Goal: Learn about a topic: Learn about a topic

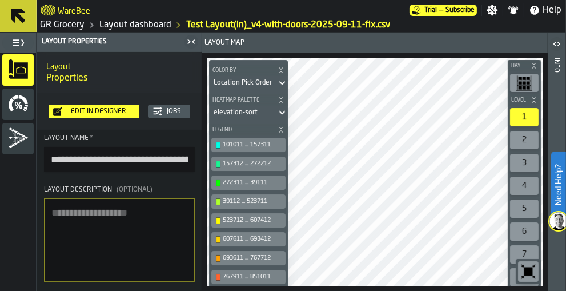
click at [65, 25] on link "GR Grocery" at bounding box center [62, 25] width 45 height 14
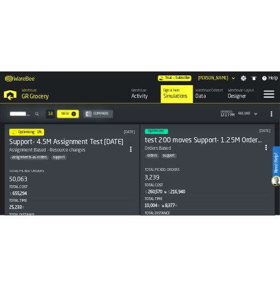
scroll to position [1387, 0]
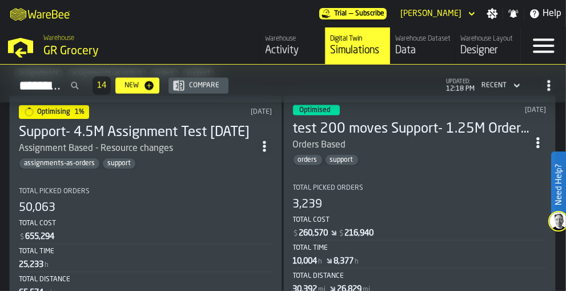
click at [342, 126] on h3 "test 200 moves Support- 1.25M Orders Test [DATE]" at bounding box center [411, 129] width 237 height 18
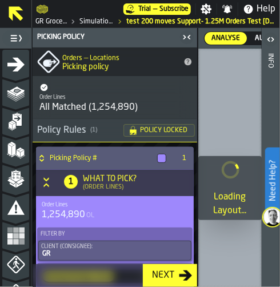
scroll to position [162, 0]
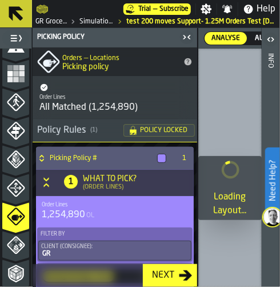
click at [12, 200] on icon "menu Storage Policy" at bounding box center [15, 200] width 27 height 7
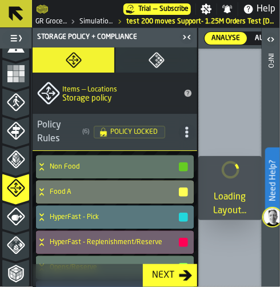
click at [16, 166] on icon "menu Stacking Policy" at bounding box center [16, 159] width 18 height 18
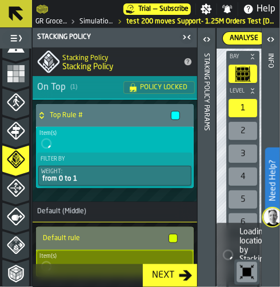
scroll to position [275, 0]
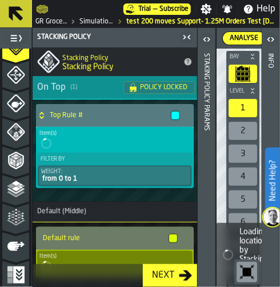
click at [14, 216] on icon "menu Optimise" at bounding box center [16, 217] width 18 height 18
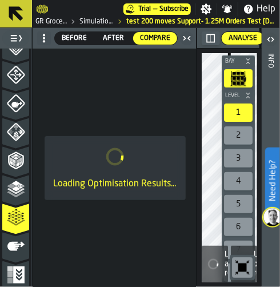
click at [16, 190] on icon "menu Analyse" at bounding box center [16, 189] width 18 height 18
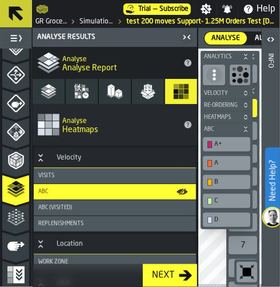
click at [112, 91] on polygon "button" at bounding box center [112, 91] width 3 height 10
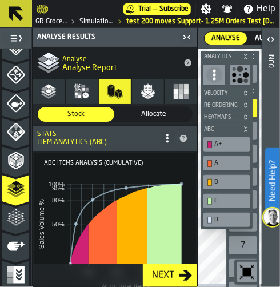
click at [140, 91] on polygon "button" at bounding box center [143, 93] width 7 height 5
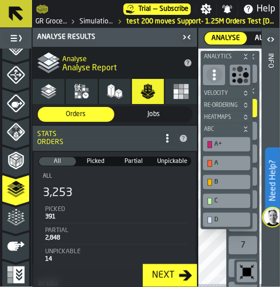
click at [165, 92] on button "Heatmaps" at bounding box center [181, 91] width 32 height 25
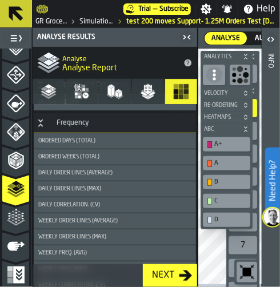
scroll to position [682, 0]
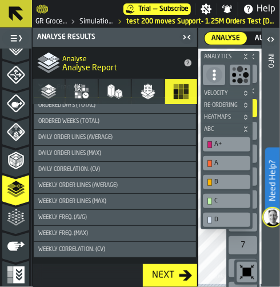
click at [140, 87] on icon "button" at bounding box center [148, 91] width 16 height 16
